Goal: Feedback & Contribution: Contribute content

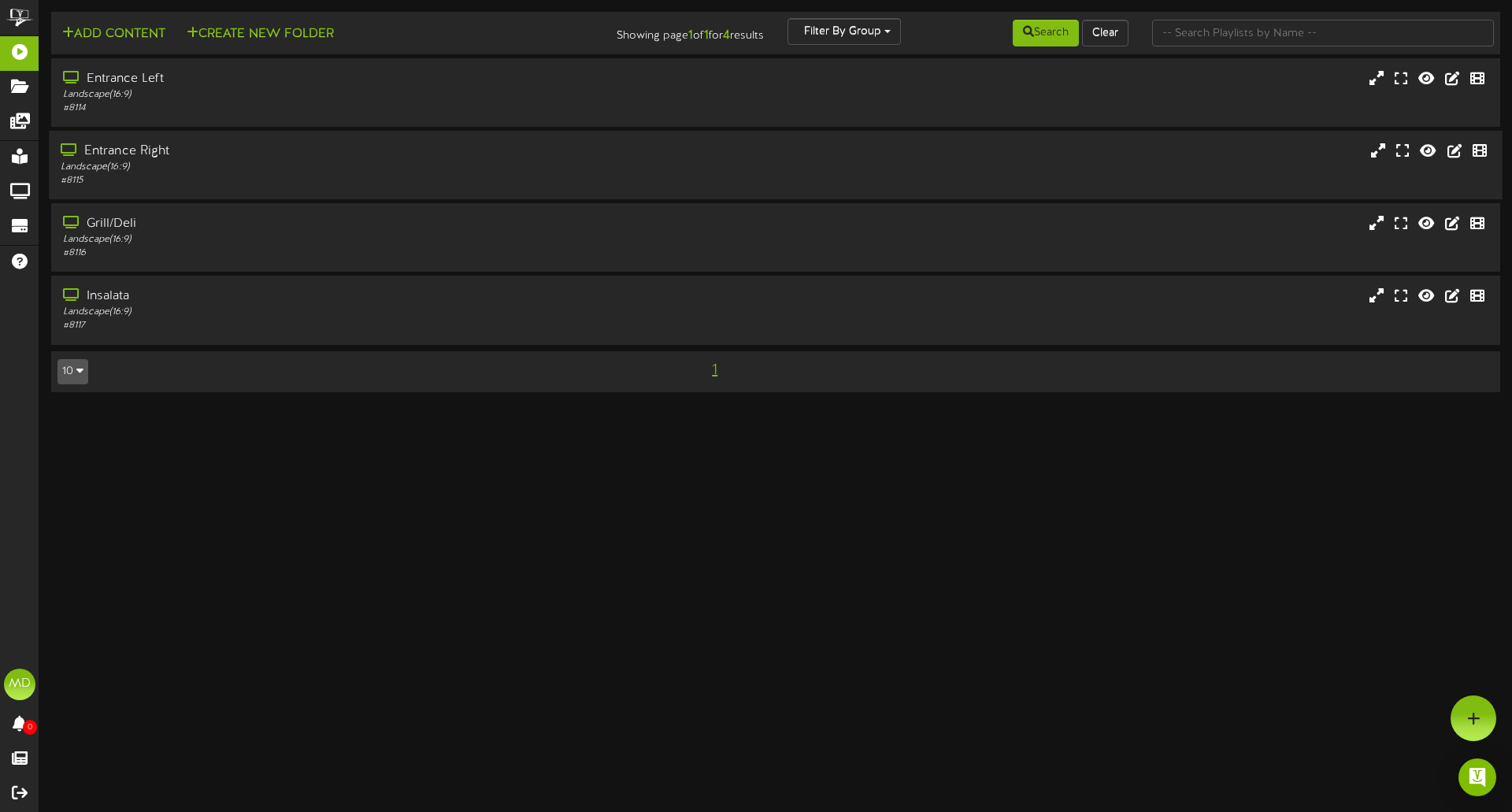
click at [116, 151] on div "Entrance Right" at bounding box center [351, 152] width 582 height 18
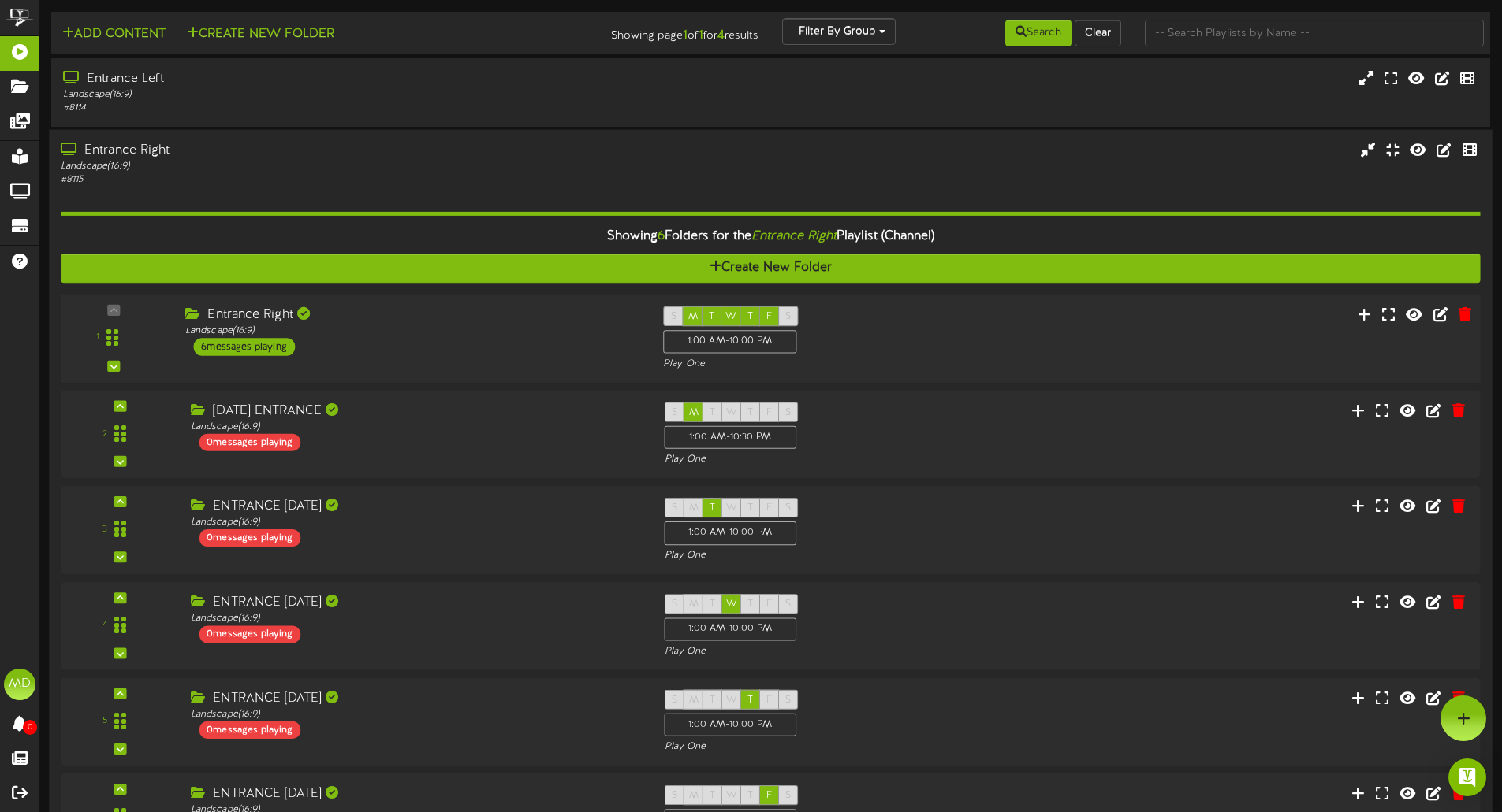
click at [376, 349] on div "Entrance Right Landscape ( 16:9 ) 6 messages playing" at bounding box center [412, 331] width 478 height 49
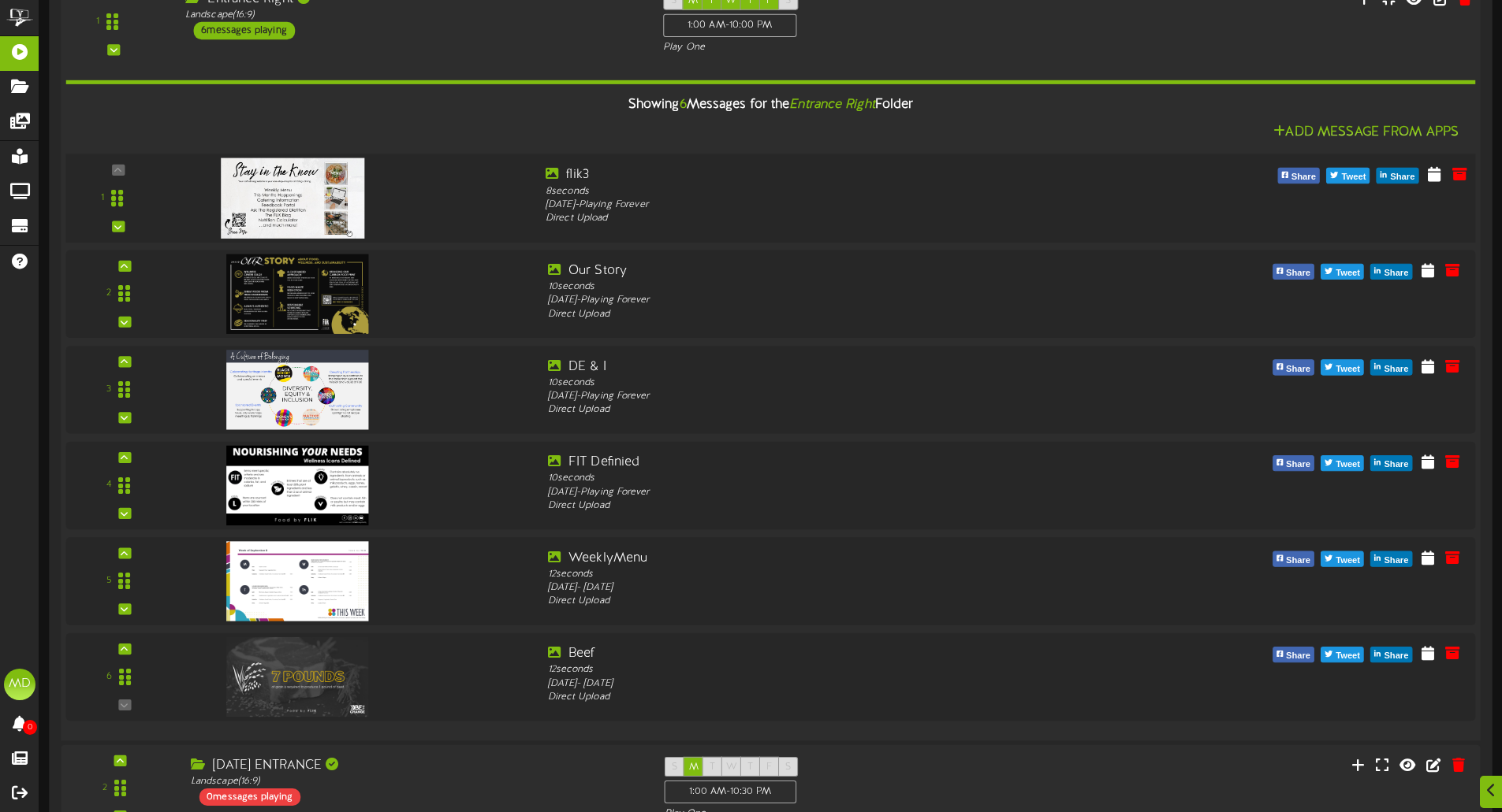
scroll to position [394, 0]
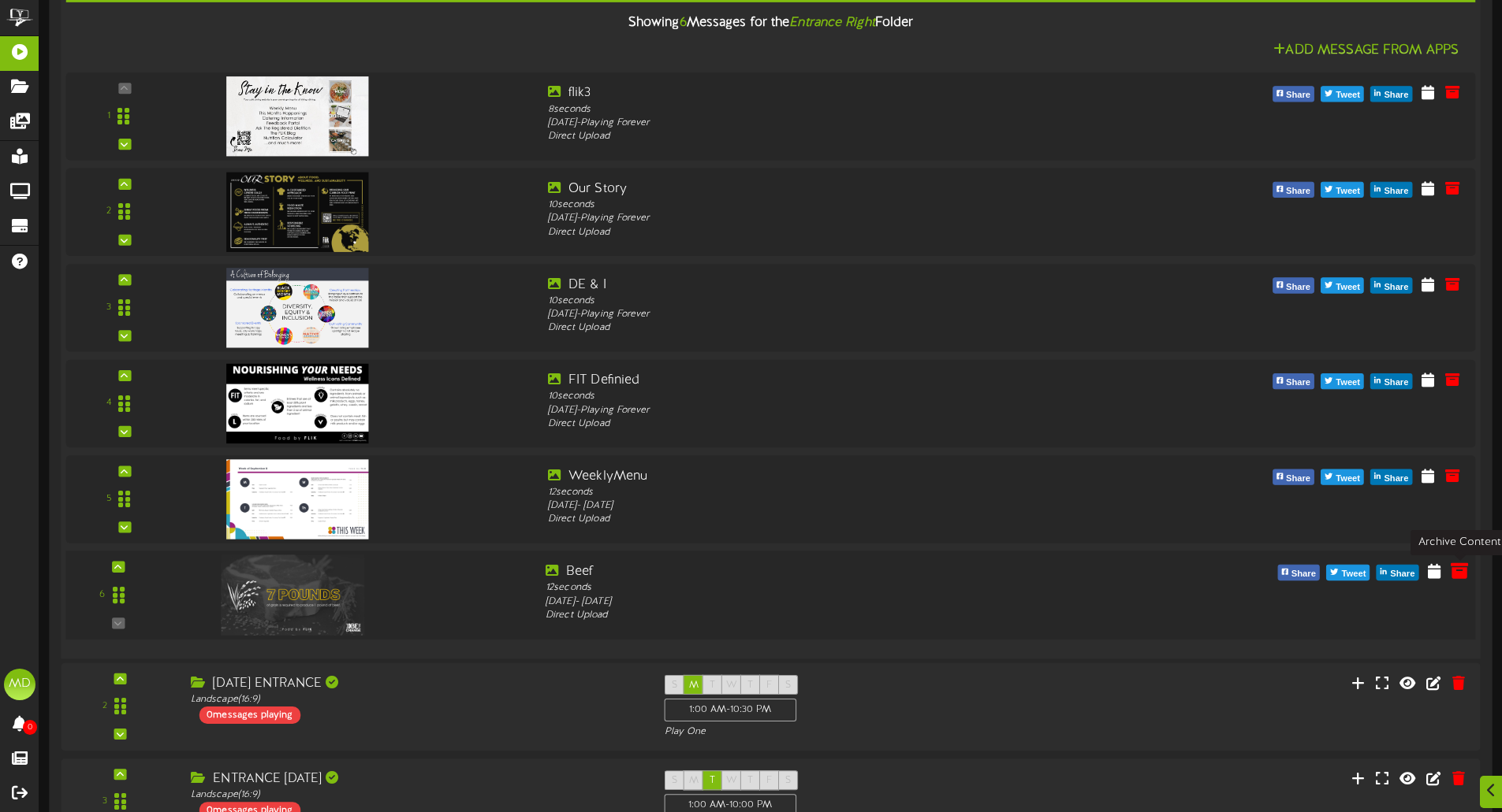
click at [1454, 573] on icon at bounding box center [1459, 570] width 17 height 17
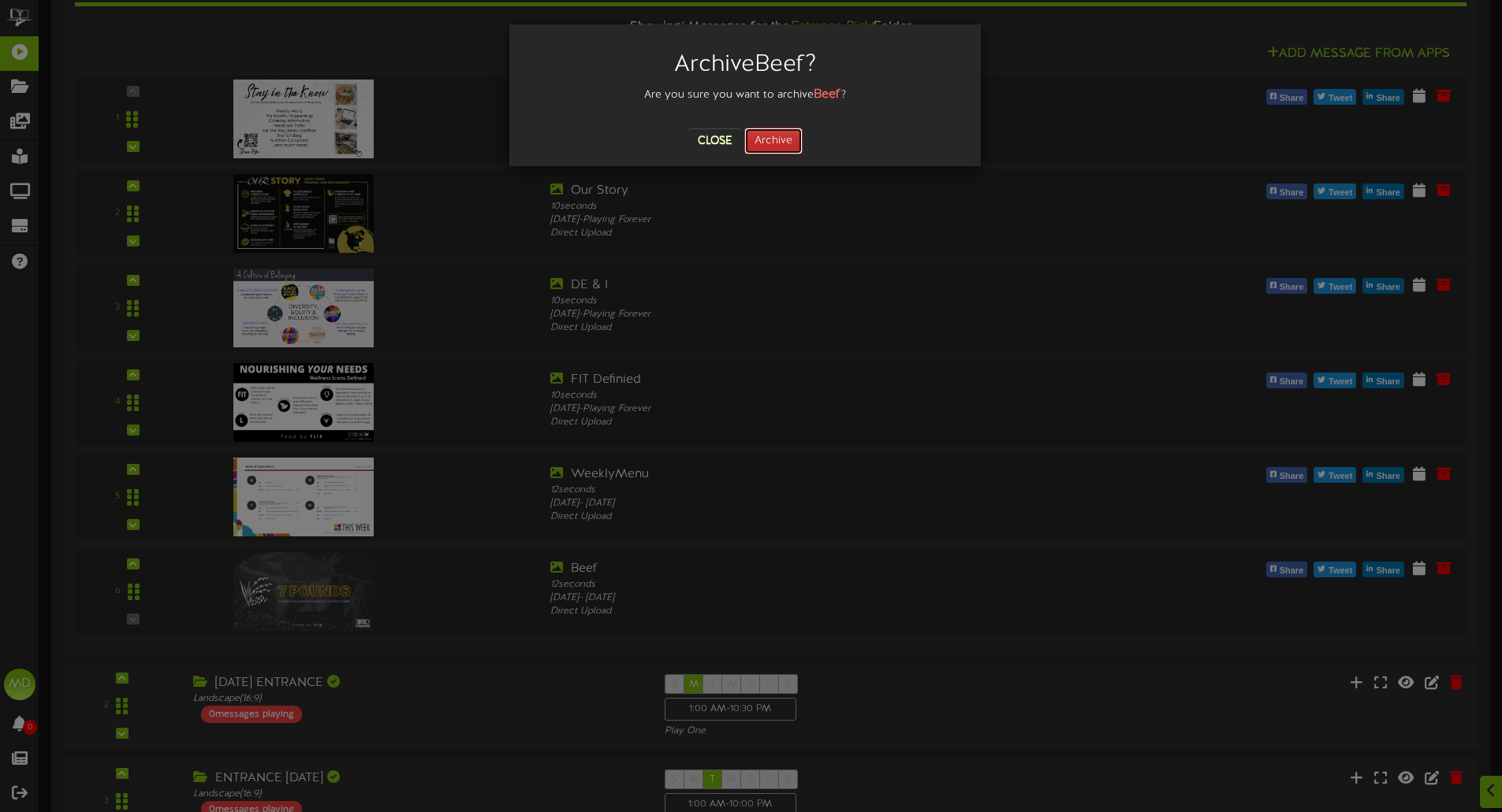
click at [782, 141] on button "Archive" at bounding box center [773, 140] width 59 height 26
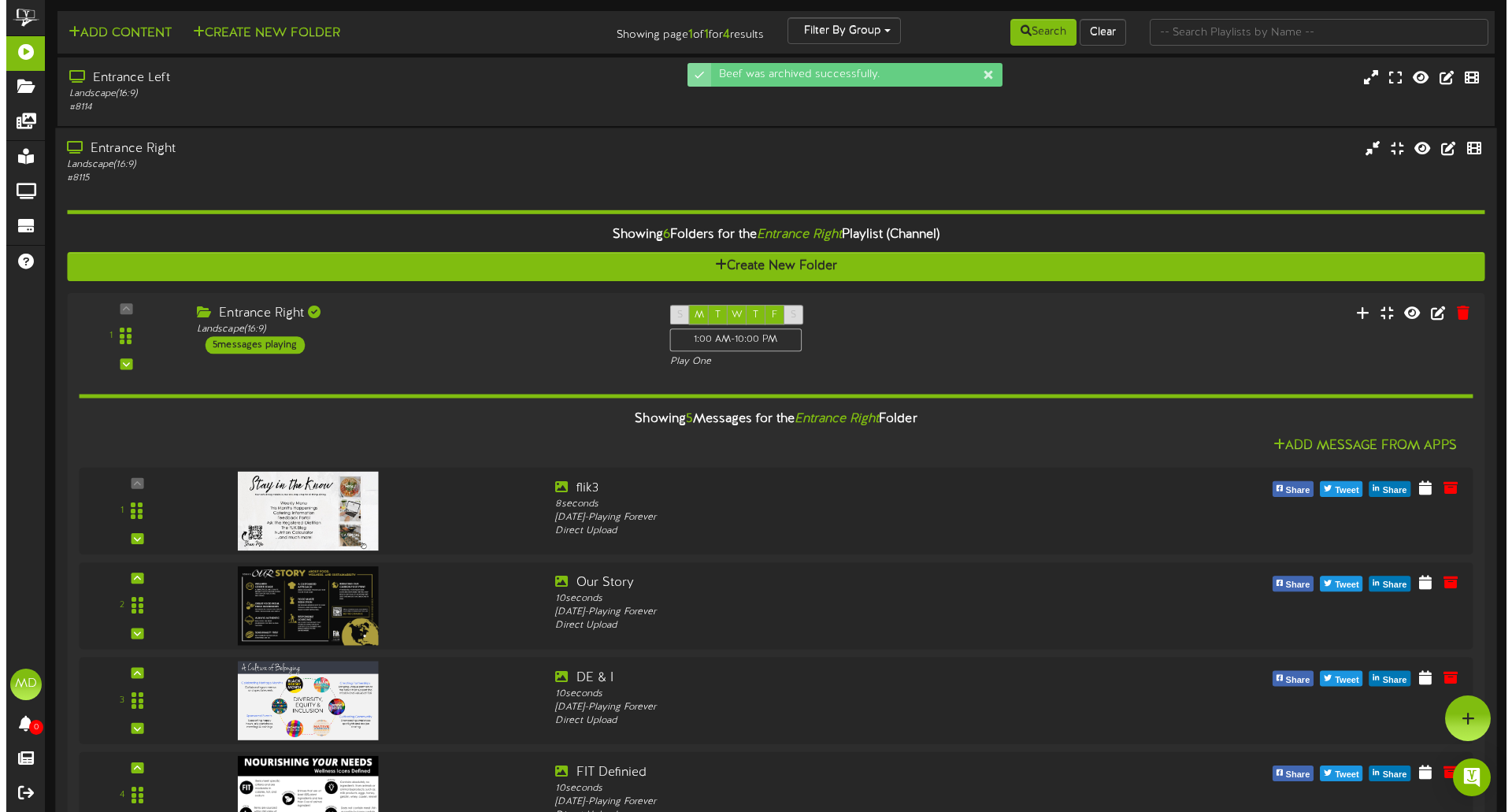
scroll to position [0, 0]
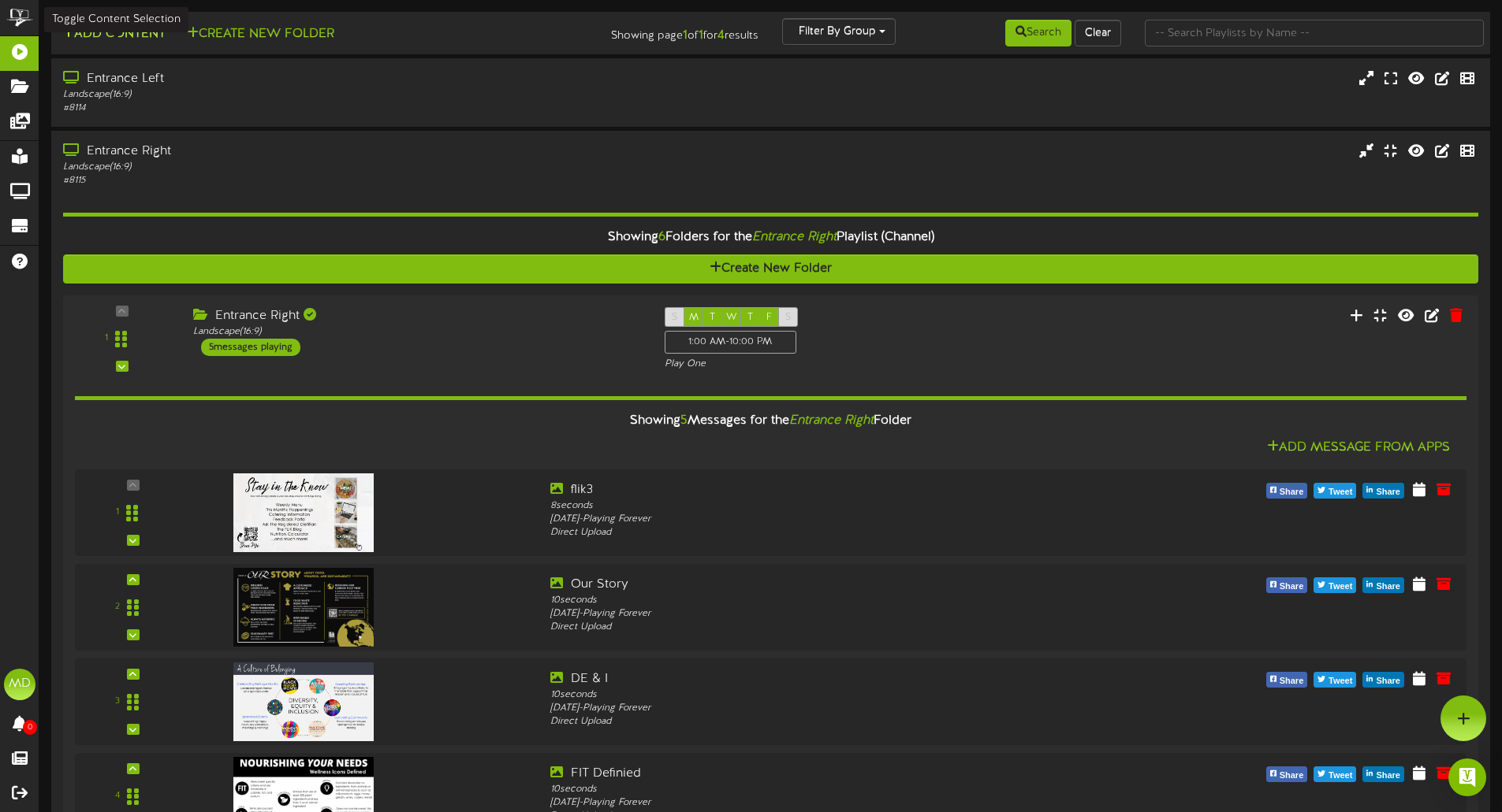
click at [143, 40] on button "Add Content" at bounding box center [114, 34] width 112 height 20
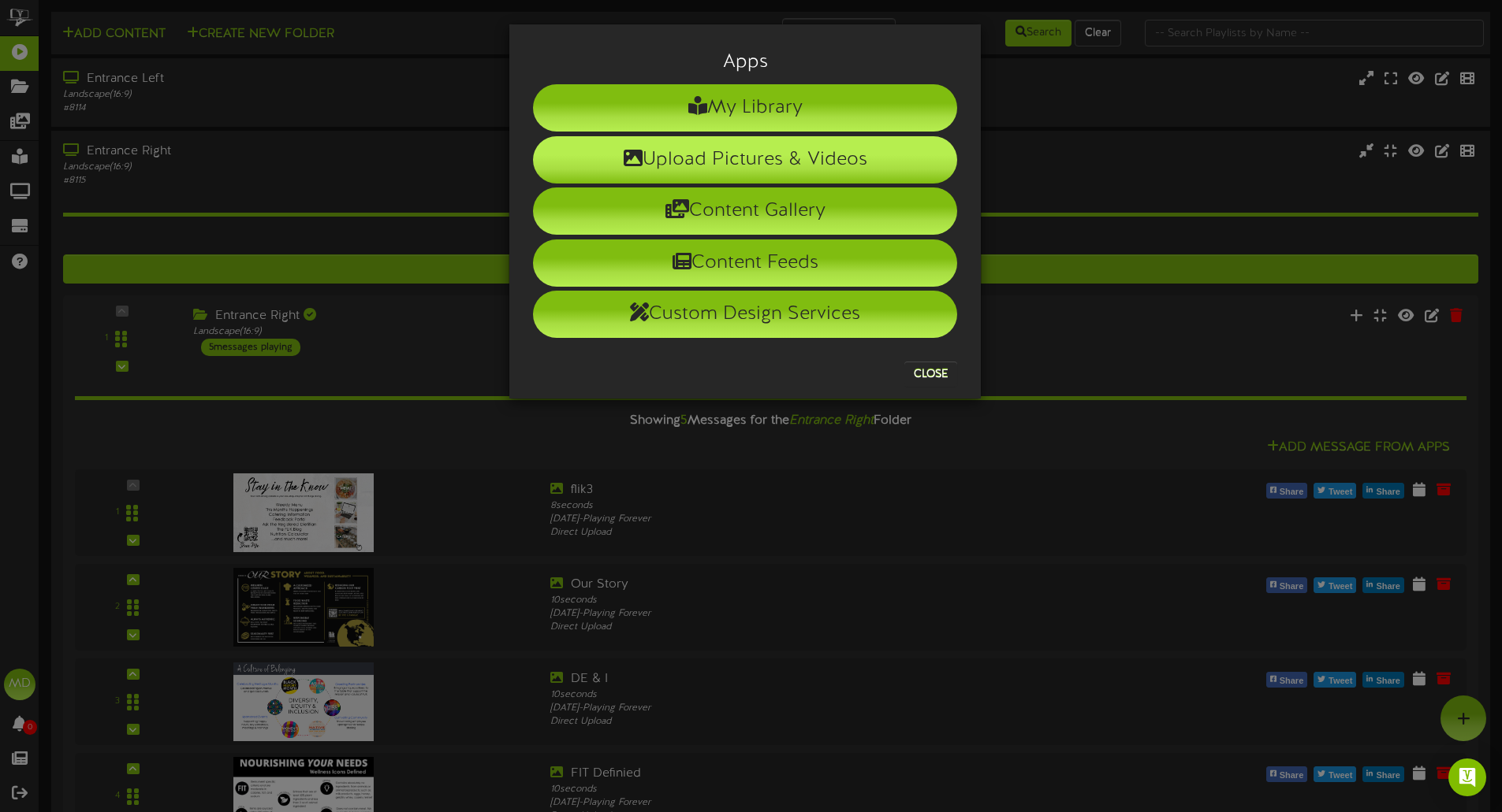
click at [752, 158] on li "Upload Pictures & Videos" at bounding box center [745, 160] width 424 height 48
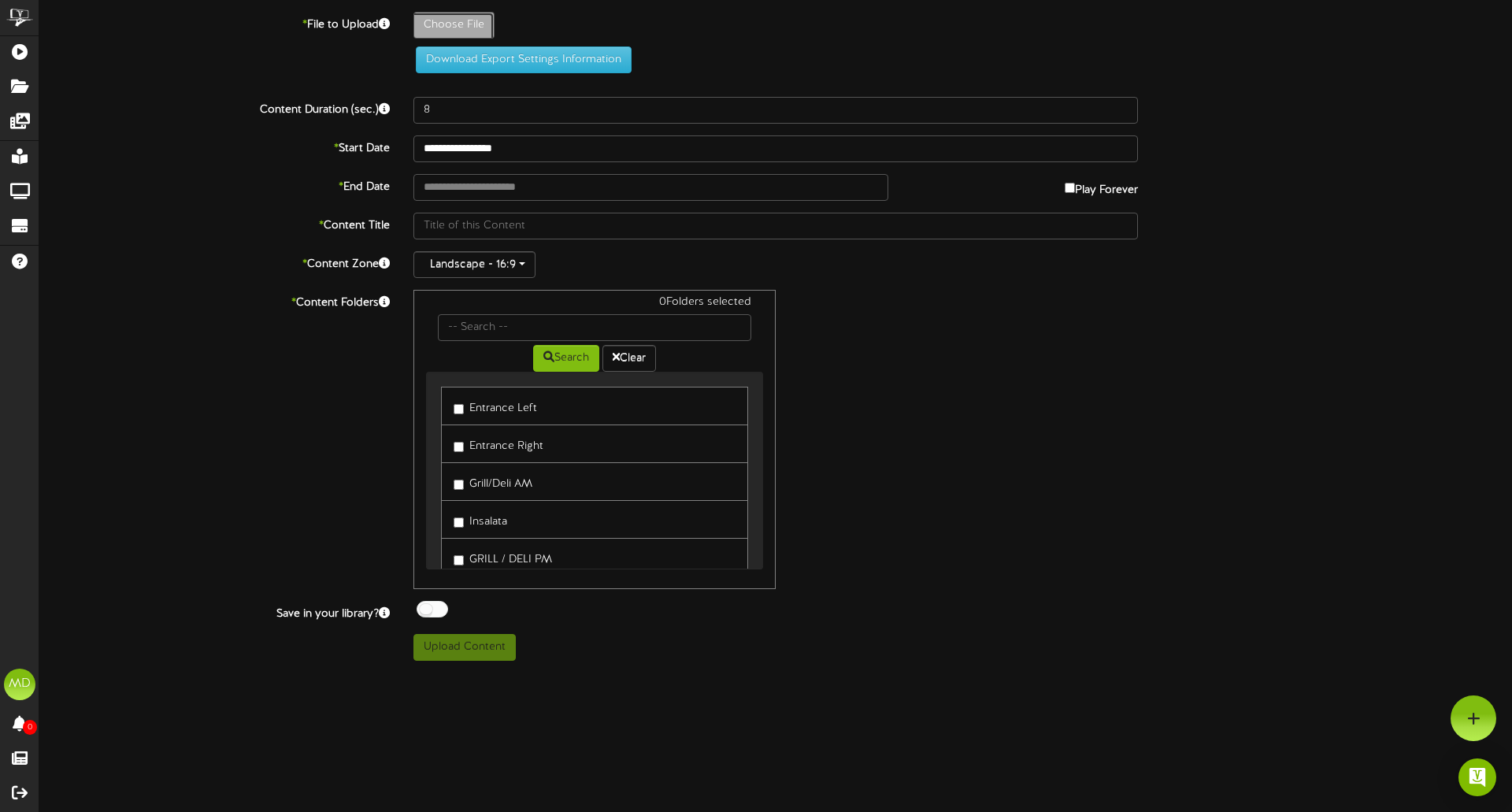
type input "**********"
type input "Beef"
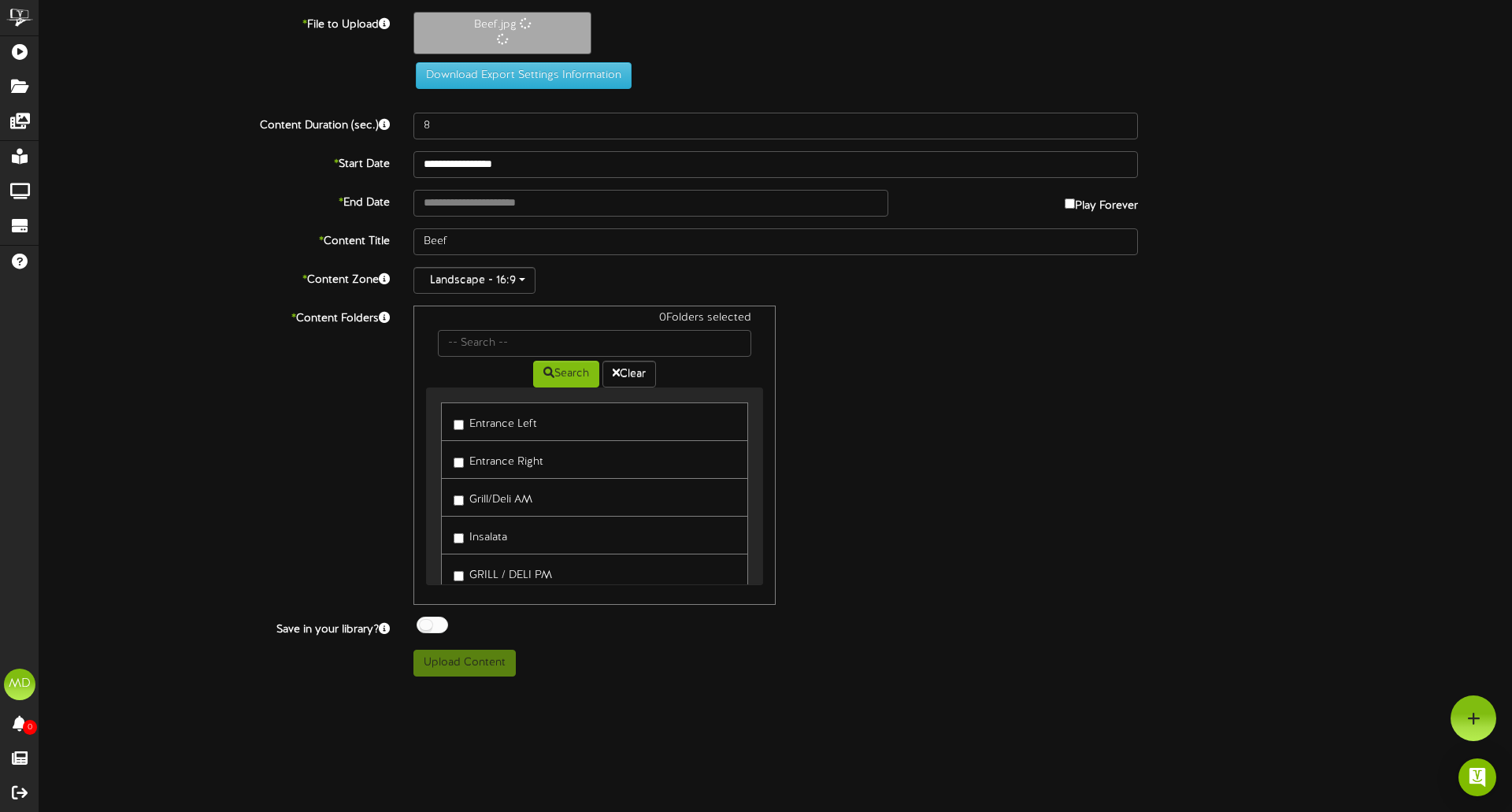
click at [495, 186] on div "**********" at bounding box center [775, 344] width 1473 height 665
click at [499, 203] on input "text" at bounding box center [651, 203] width 475 height 26
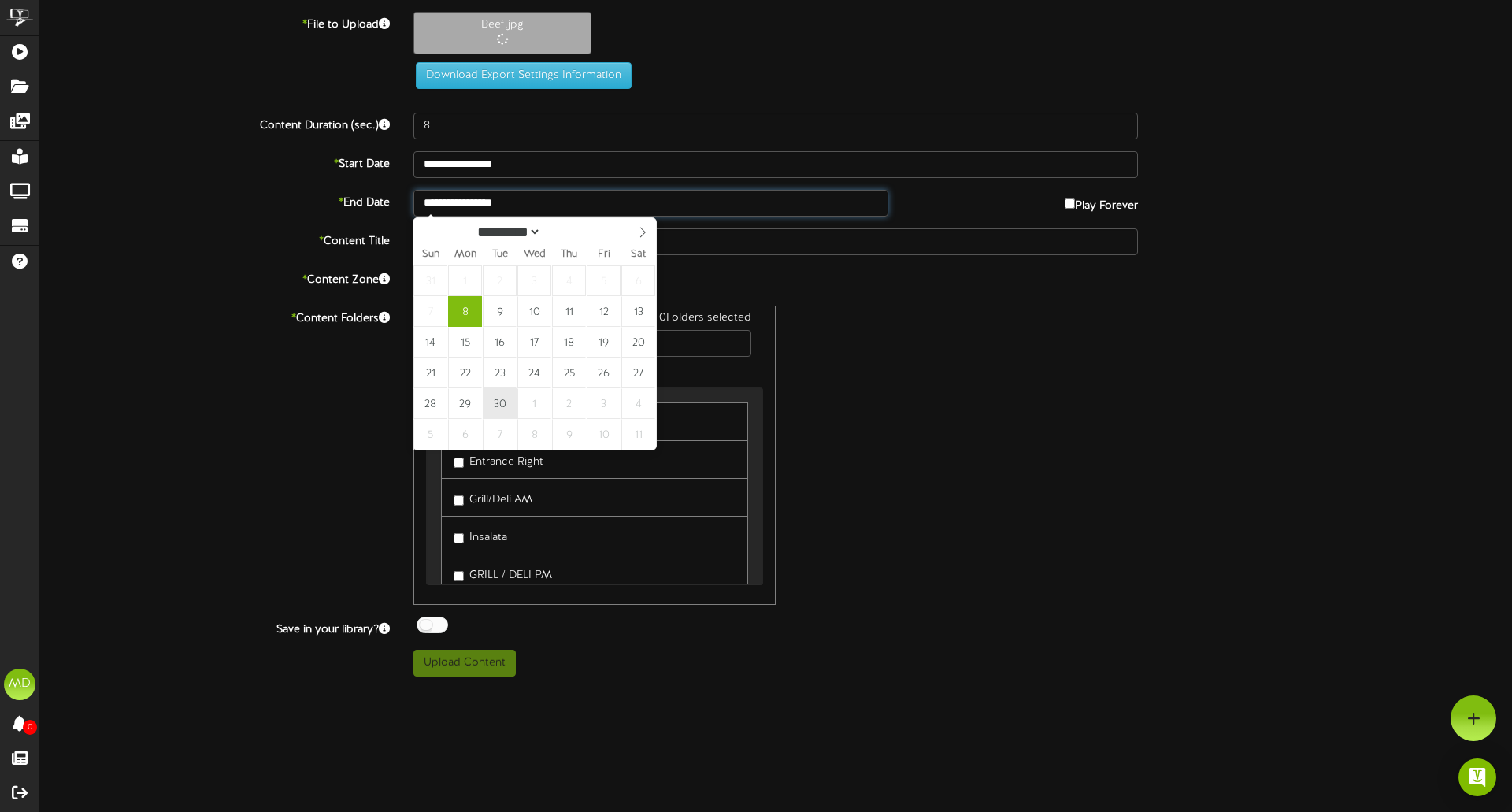
type input "**********"
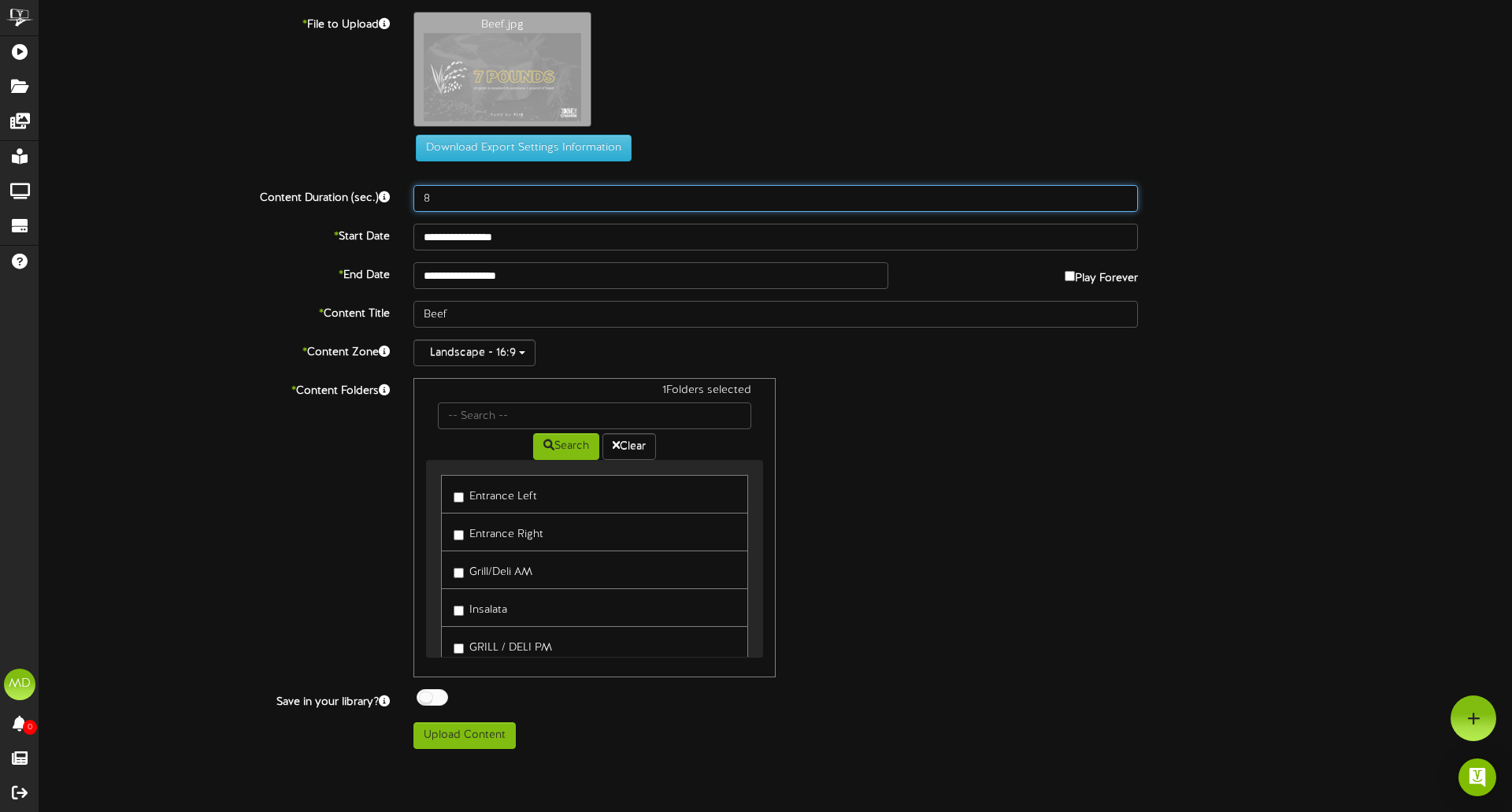
click at [262, 190] on div "Content Duration (sec.) 8" at bounding box center [775, 198] width 1497 height 26
type input "12"
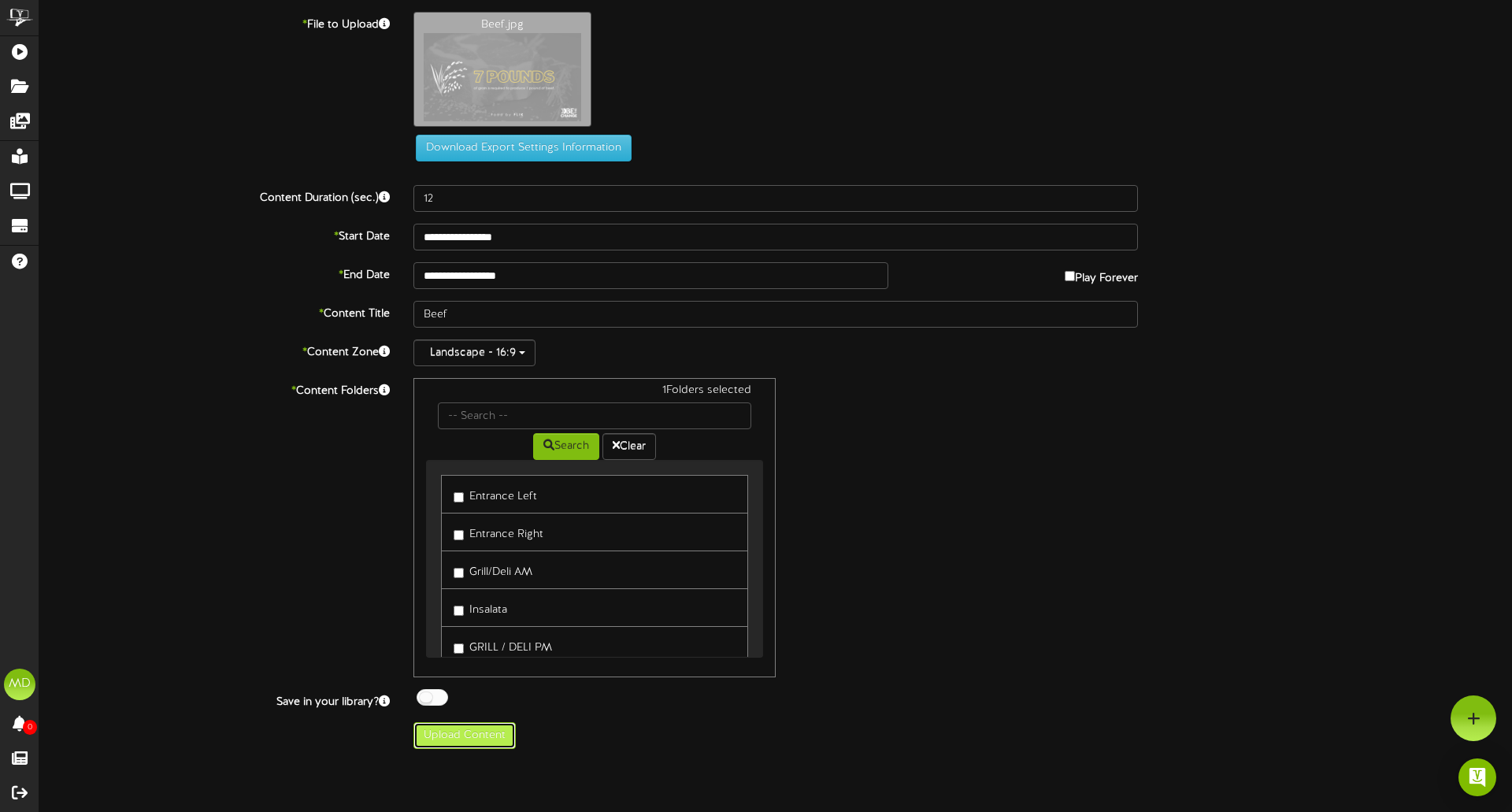
click at [462, 735] on button "Upload Content" at bounding box center [465, 735] width 102 height 26
